Goal: Check status: Check status

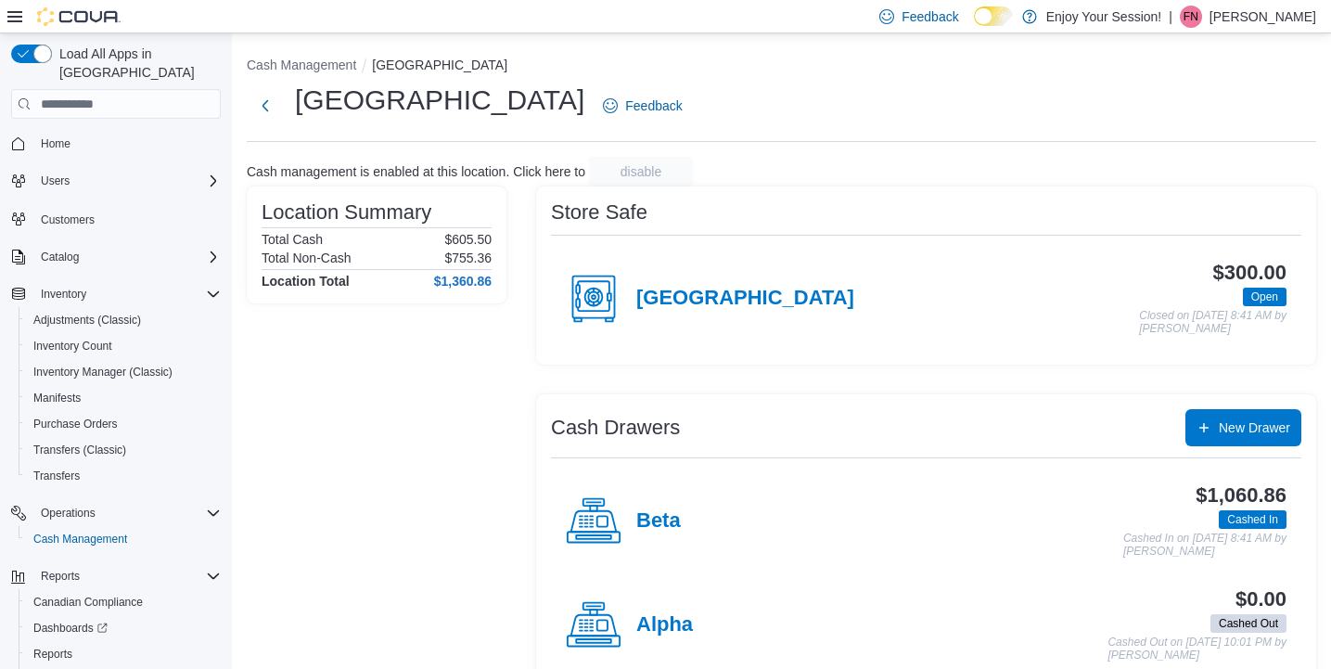
click at [401, 344] on div "Location Summary Total Cash $605.50 Total Non-Cash $755.36 Location Total $1,36…" at bounding box center [377, 438] width 260 height 504
click at [764, 86] on div "Stoney Creek Feedback" at bounding box center [781, 106] width 1069 height 48
